Goal: Check status

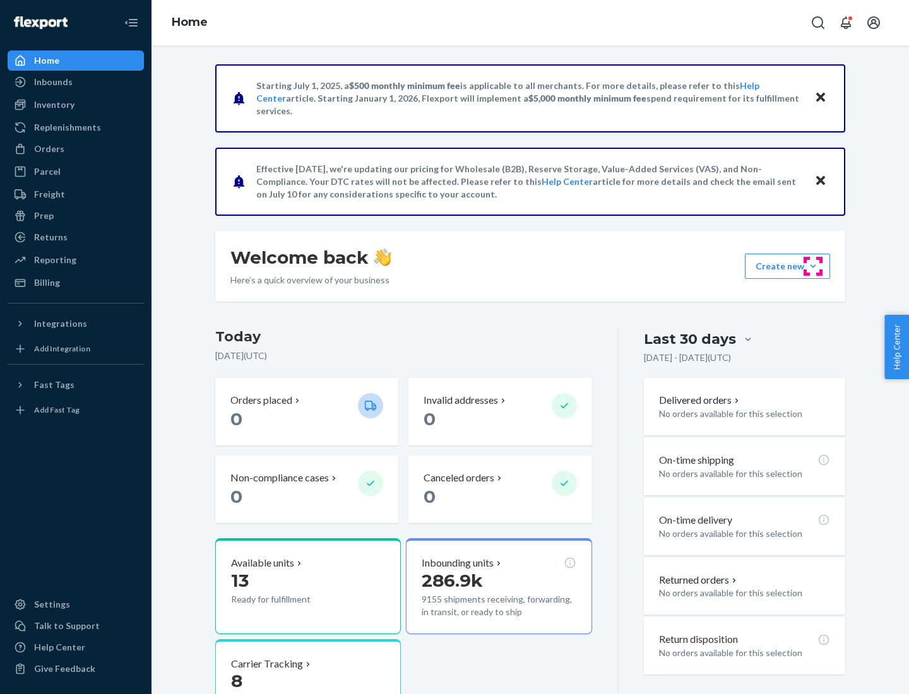
click at [813, 266] on button "Create new Create new inbound Create new order Create new product" at bounding box center [787, 266] width 85 height 25
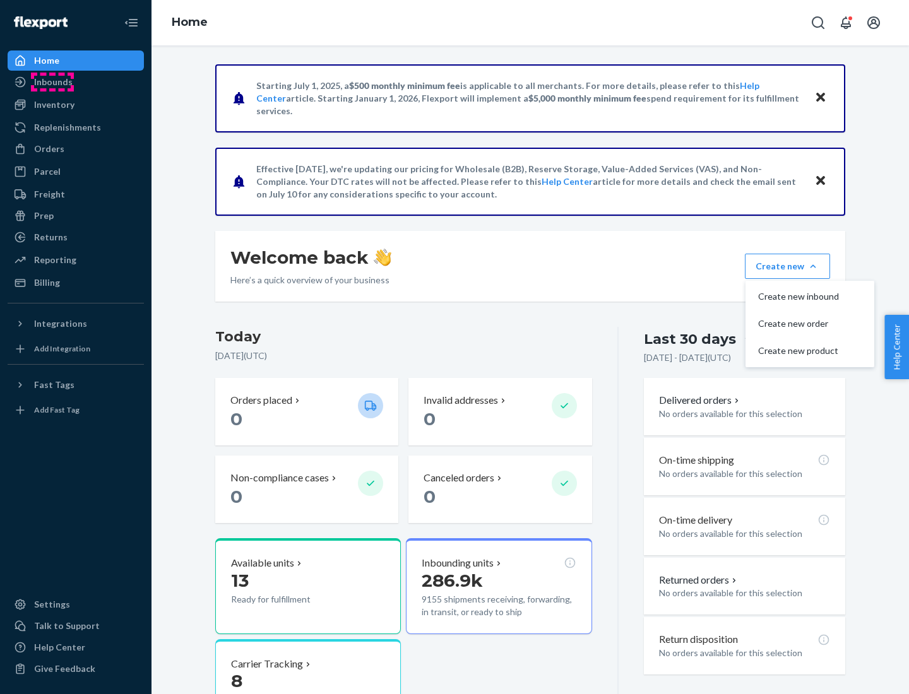
click at [52, 82] on div "Inbounds" at bounding box center [53, 82] width 39 height 13
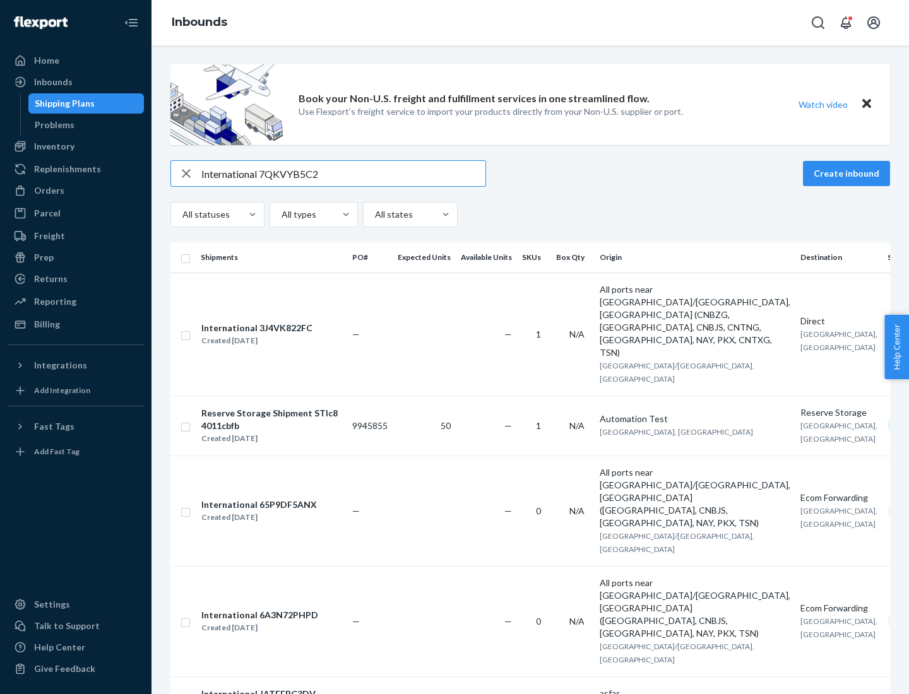
type input "International 7QKVYB5C29"
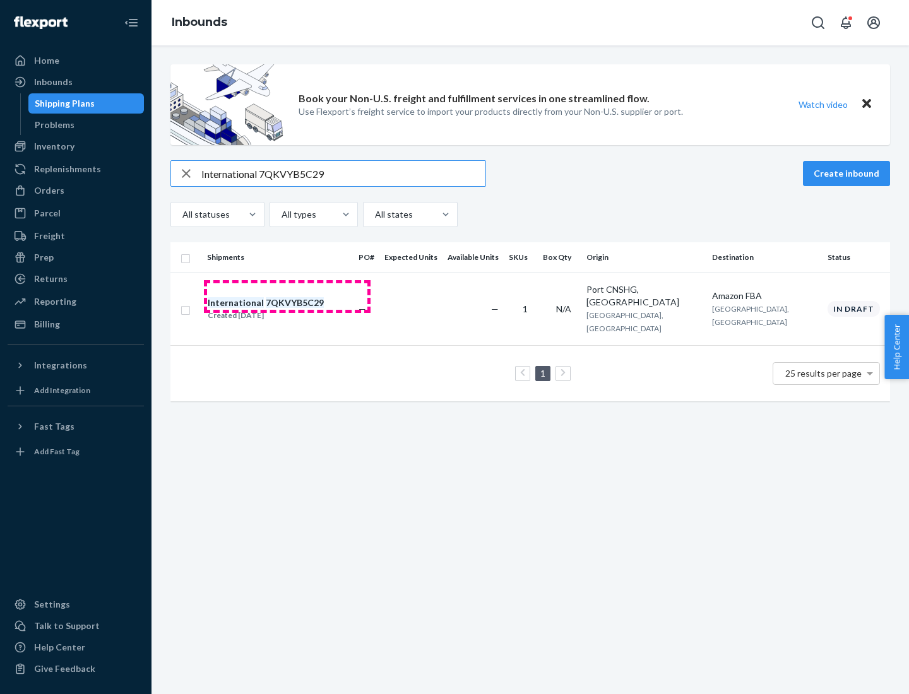
click at [287, 309] on div "Created [DATE]" at bounding box center [266, 315] width 116 height 13
